Goal: Task Accomplishment & Management: Manage account settings

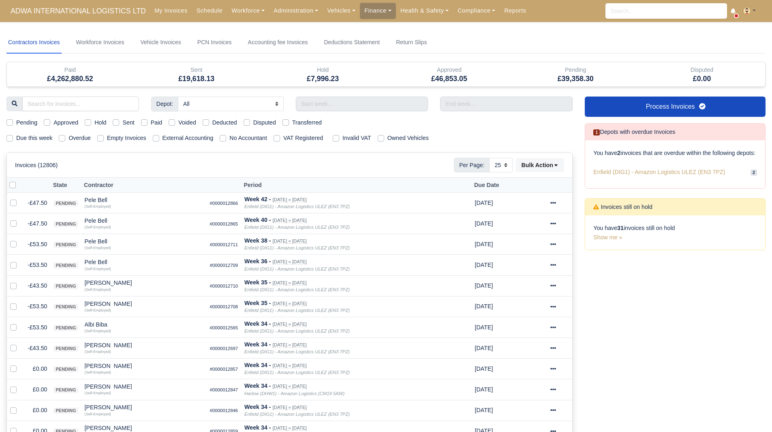
select select "25"
click at [93, 103] on input "search" at bounding box center [80, 103] width 117 height 15
type input "olu"
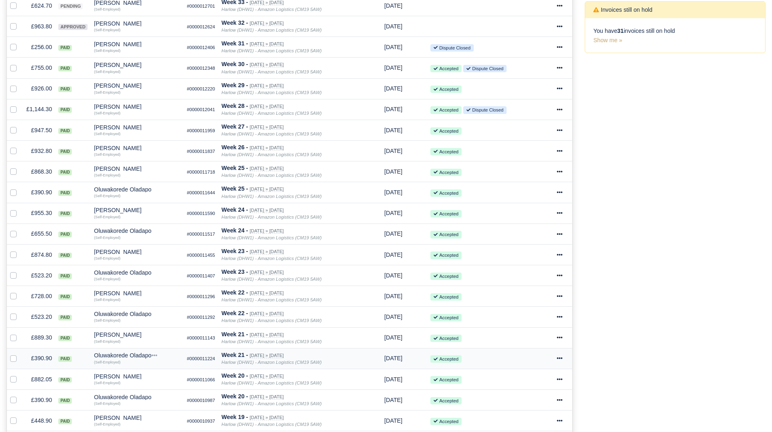
scroll to position [60, 0]
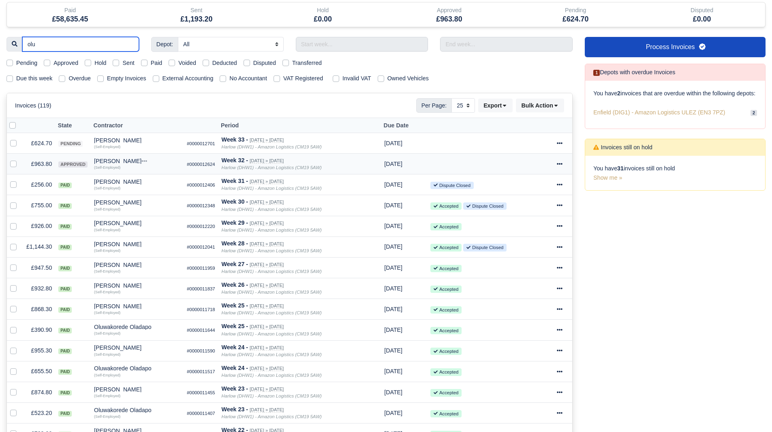
type input "olu"
click at [137, 164] on div "[PERSON_NAME]" at bounding box center [137, 161] width 86 height 6
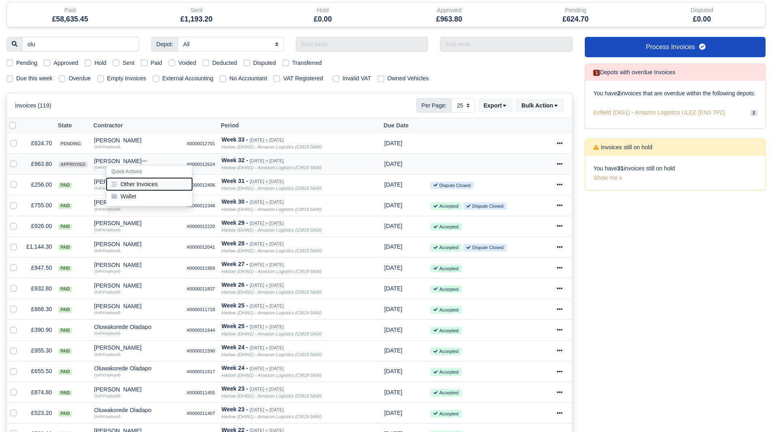
click at [141, 184] on button "Other Invoices" at bounding box center [150, 184] width 86 height 12
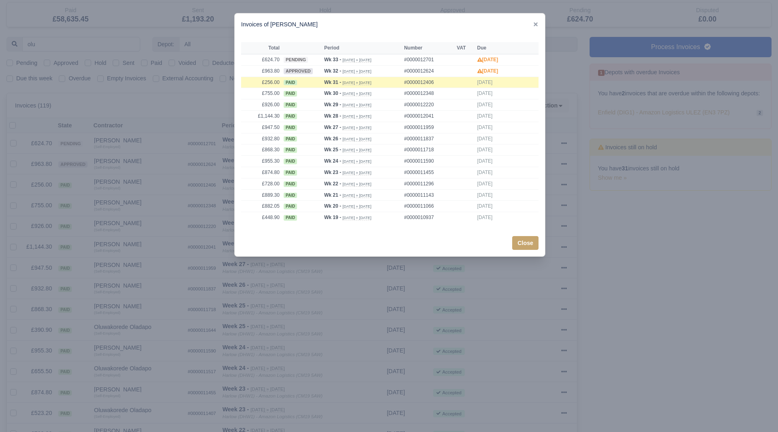
click at [168, 156] on div at bounding box center [389, 216] width 778 height 432
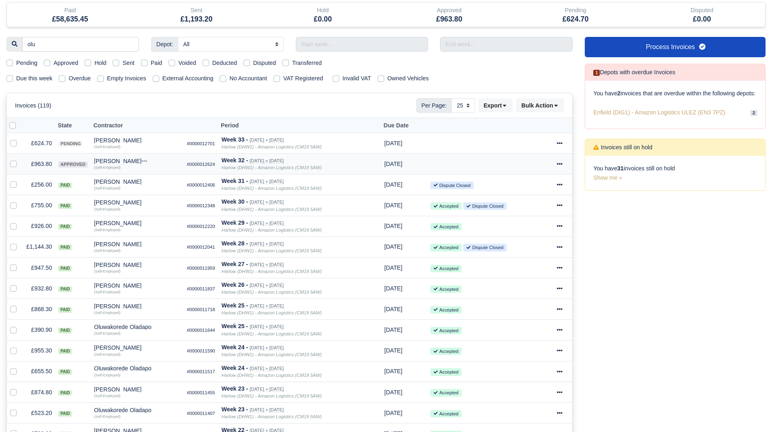
click at [44, 161] on td "£963.80" at bounding box center [39, 164] width 32 height 21
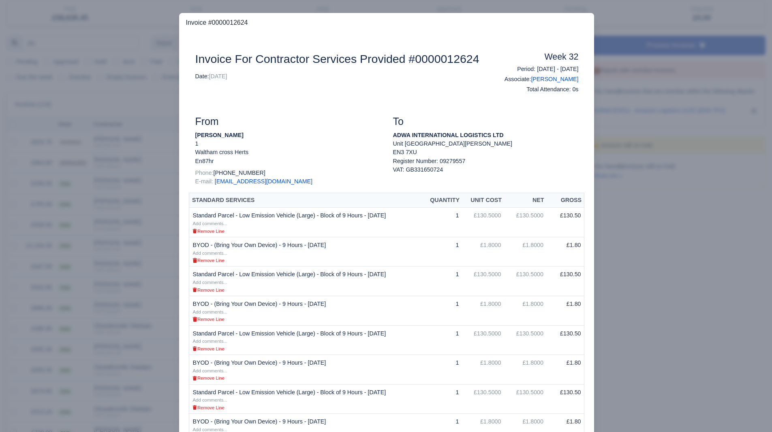
scroll to position [58, 0]
drag, startPoint x: 263, startPoint y: 145, endPoint x: 186, endPoint y: 144, distance: 76.2
click at [189, 144] on div "From Olutayo Oluyomi Olubajo 1 Waltham cross Herts En87hr Phone: +447956447698 …" at bounding box center [288, 154] width 198 height 77
copy strong "[PERSON_NAME]"
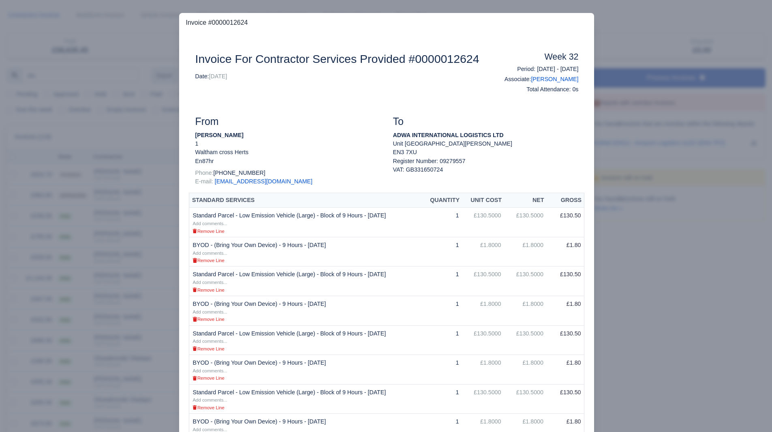
scroll to position [0, 0]
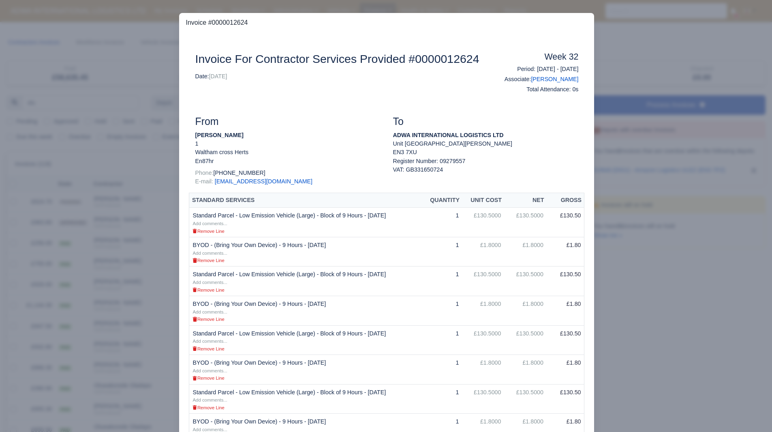
click at [675, 113] on div at bounding box center [386, 216] width 772 height 432
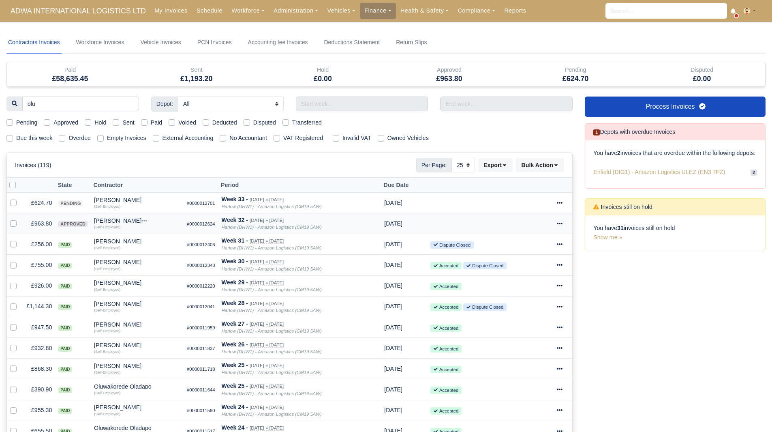
click at [564, 224] on div at bounding box center [563, 223] width 12 height 9
click at [555, 243] on link "Show Invoice" at bounding box center [533, 248] width 72 height 13
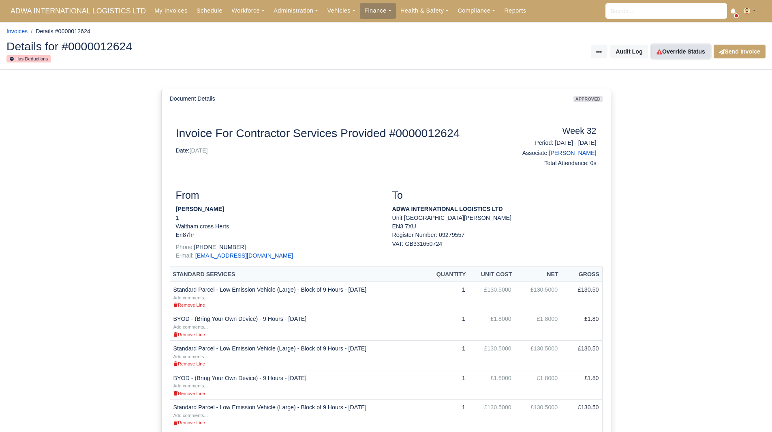
click at [665, 51] on link "Override Status" at bounding box center [681, 52] width 59 height 14
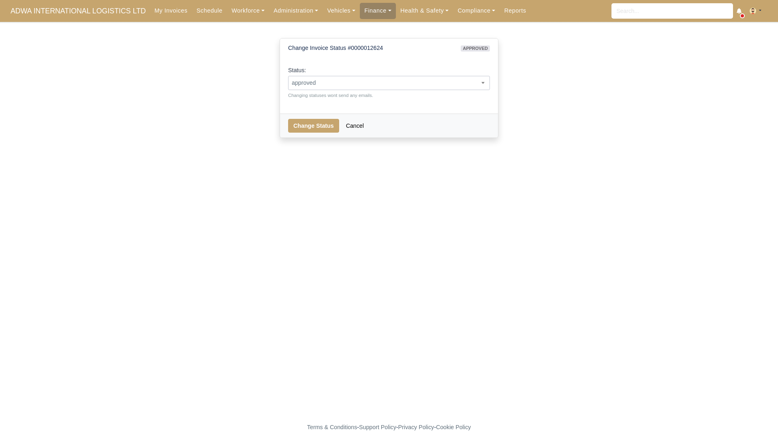
click at [376, 86] on span "approved" at bounding box center [389, 83] width 201 height 10
click at [343, 83] on span "sent" at bounding box center [389, 83] width 201 height 10
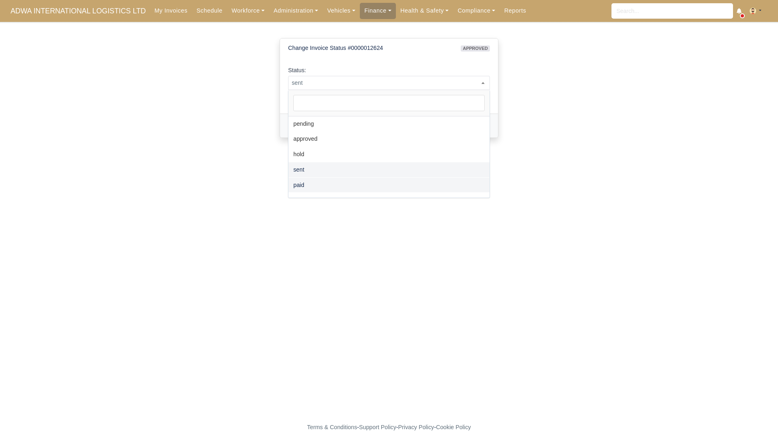
select select "paid"
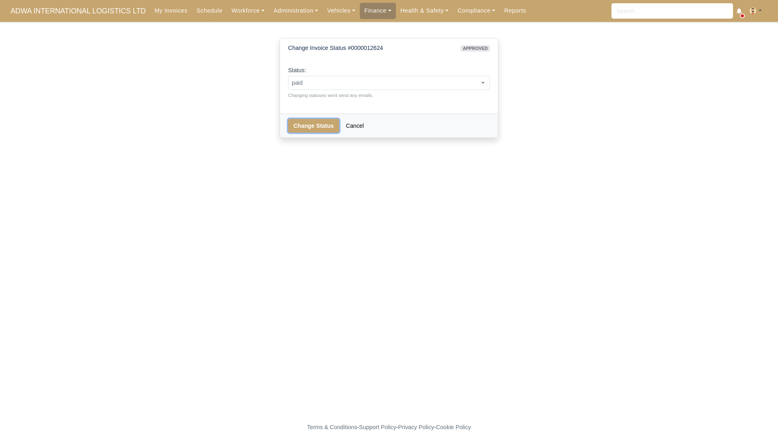
click at [305, 131] on button "Change Status" at bounding box center [313, 126] width 51 height 14
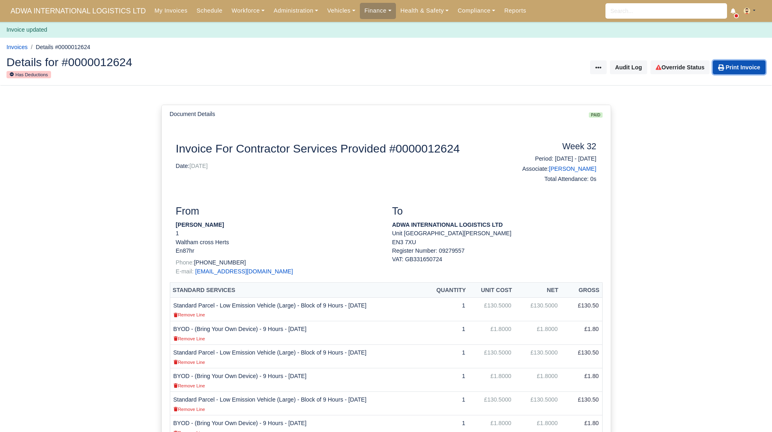
click at [742, 70] on link "Print Invoice" at bounding box center [739, 67] width 53 height 14
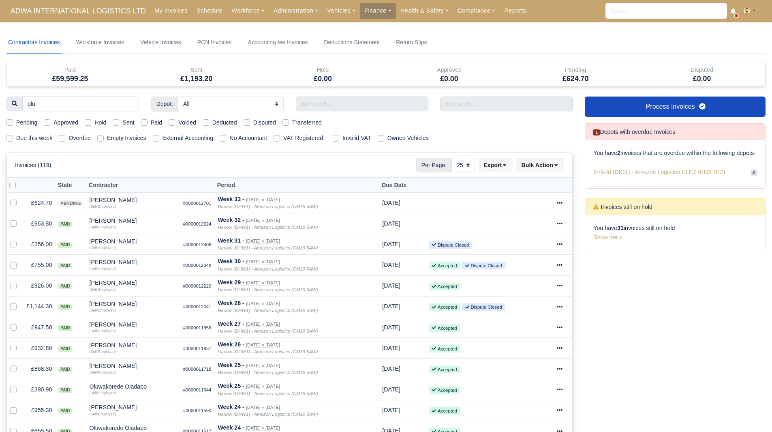
select select "25"
